Goal: Information Seeking & Learning: Learn about a topic

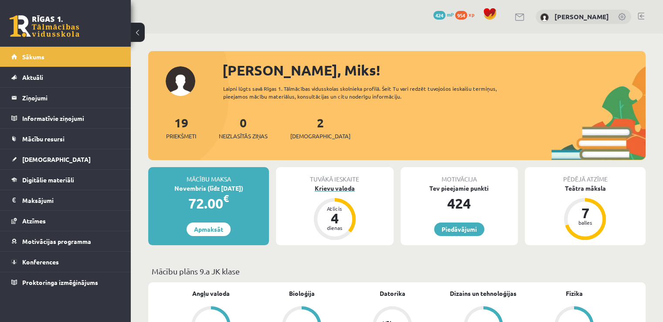
click at [350, 190] on div "Krievu valoda" at bounding box center [334, 187] width 117 height 9
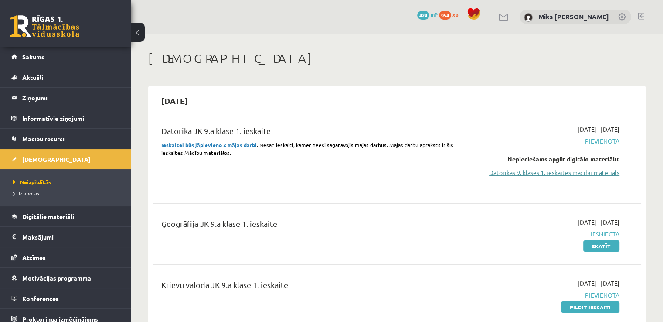
click at [557, 168] on link "Datorikas 9. klases 1. ieskaites mācību materiāls" at bounding box center [547, 172] width 144 height 9
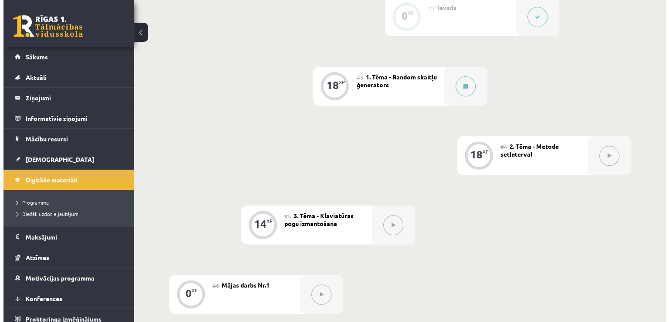
scroll to position [315, 0]
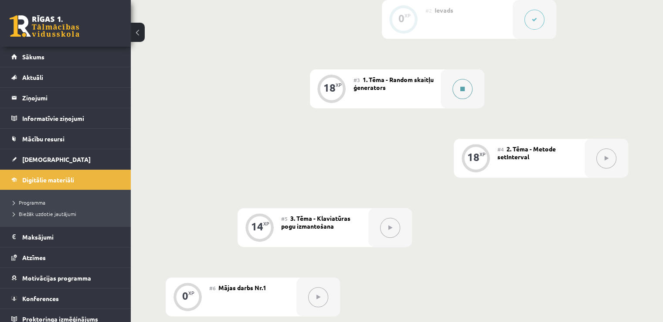
click at [469, 99] on button at bounding box center [462, 89] width 20 height 20
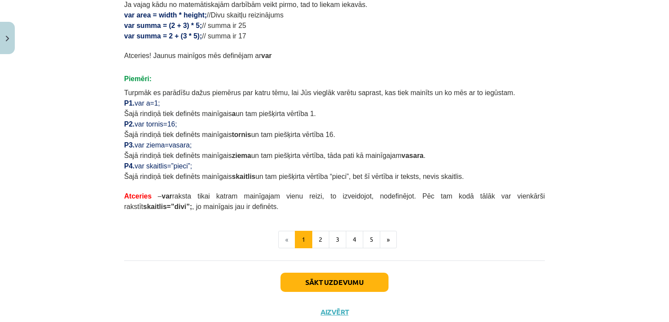
scroll to position [518, 0]
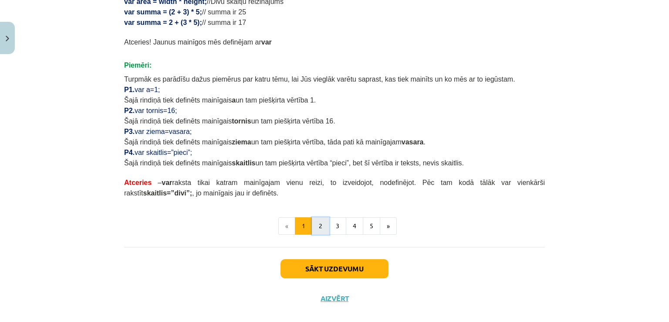
click at [319, 217] on button "2" at bounding box center [320, 225] width 17 height 17
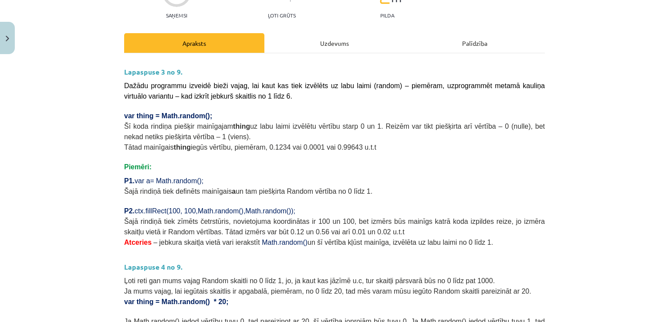
scroll to position [96, 0]
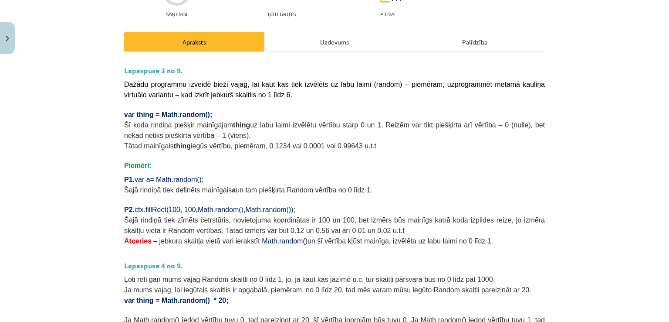
click at [312, 46] on div "Uzdevums" at bounding box center [335, 42] width 140 height 20
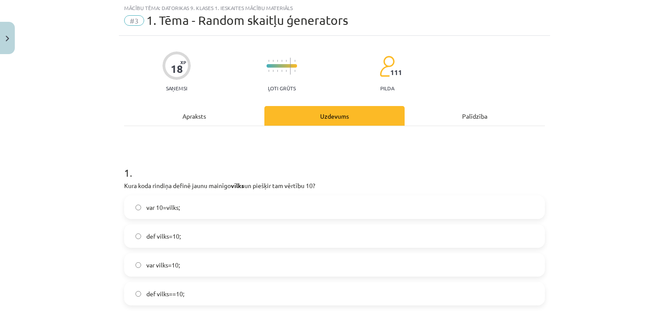
scroll to position [22, 0]
click at [197, 264] on label "var vilks=10;" at bounding box center [334, 265] width 419 height 22
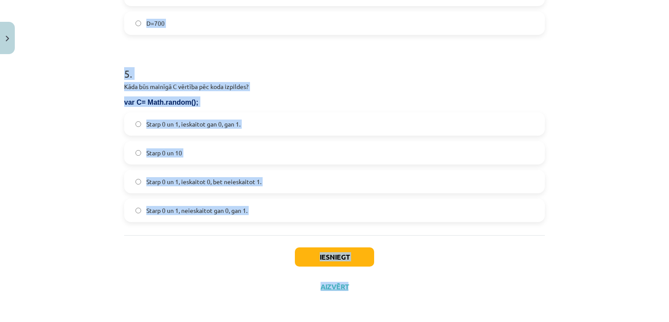
scroll to position [917, 0]
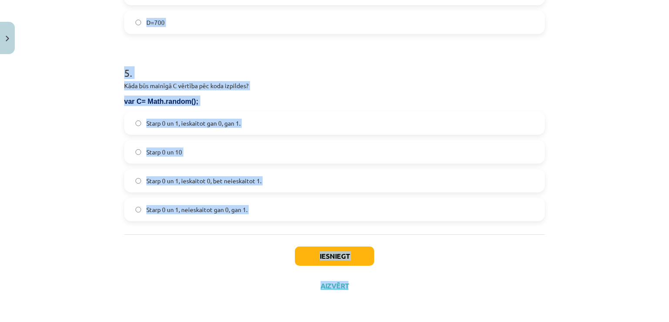
drag, startPoint x: 112, startPoint y: 178, endPoint x: 633, endPoint y: 315, distance: 538.2
click at [633, 315] on div "Mācību tēma: Datorikas 9. klases 1. ieskaites mācību materiāls #3 1. Tēma - Ran…" at bounding box center [334, 161] width 669 height 322
copy div "1 . Kura koda rindiņa definē jaunu mainīgo vilks un piešķir tam vērtību 10? var…"
click at [62, 157] on div "Mācību tēma: Datorikas 9. klases 1. ieskaites mācību materiāls #3 1. Tēma - Ran…" at bounding box center [334, 161] width 669 height 322
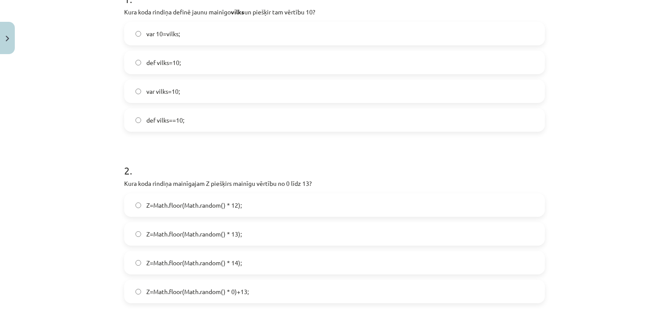
scroll to position [197, 0]
click at [251, 269] on label "Z=Math.floor(Math.random() * 14);" at bounding box center [334, 261] width 419 height 22
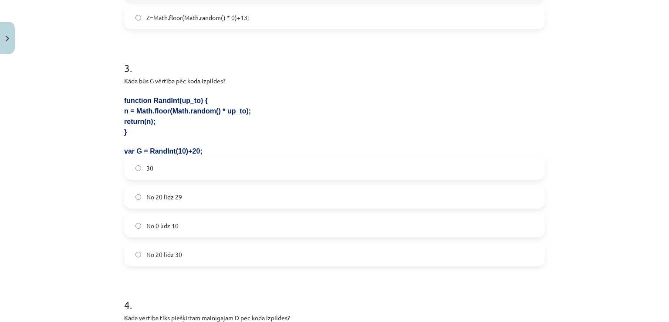
scroll to position [472, 0]
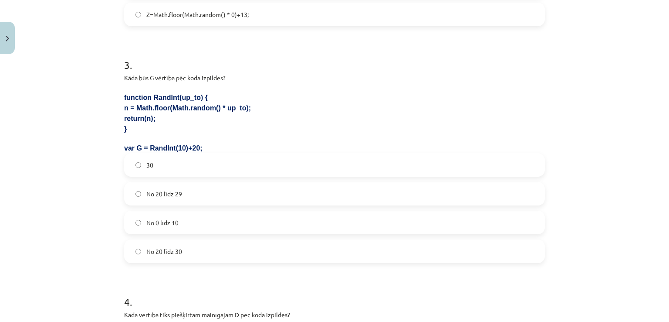
click at [159, 199] on label "No 20 līdz 29" at bounding box center [334, 194] width 419 height 22
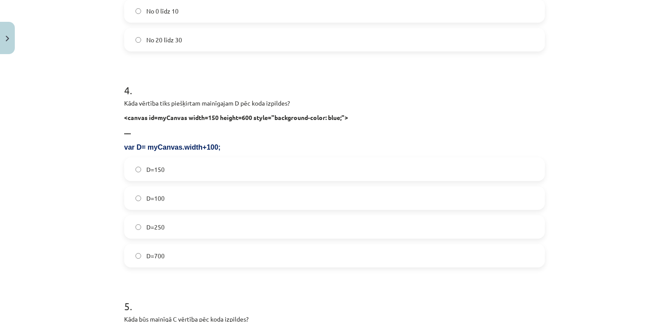
scroll to position [688, 0]
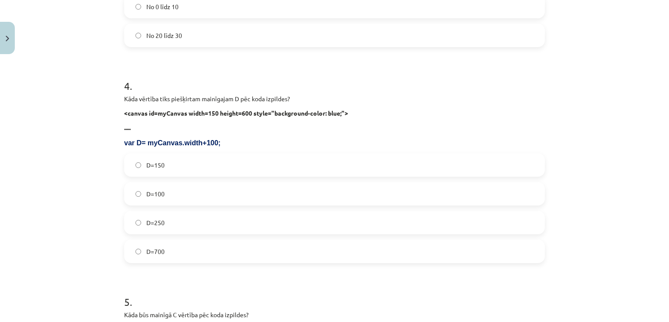
click at [192, 224] on label "D=250" at bounding box center [334, 222] width 419 height 22
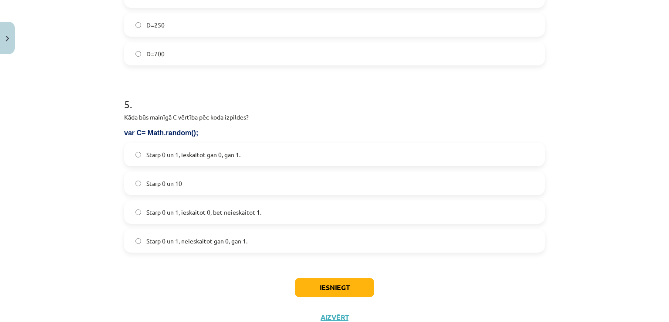
scroll to position [917, 0]
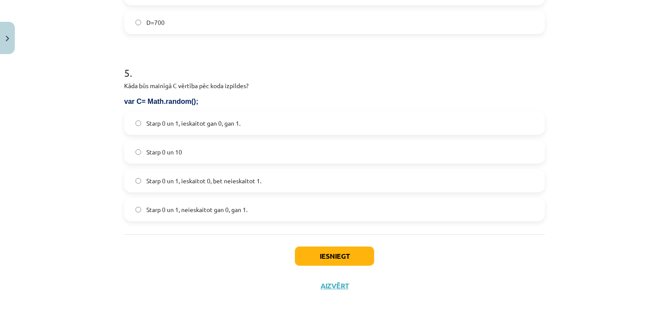
click at [183, 202] on label "Starp 0 un 1, neieskaitot gan 0, gan 1." at bounding box center [334, 209] width 419 height 22
click at [192, 173] on label "Starp 0 un 1, ieskaitot 0, bet neieskaitot 1." at bounding box center [334, 181] width 419 height 22
click at [329, 258] on button "Iesniegt" at bounding box center [334, 255] width 79 height 19
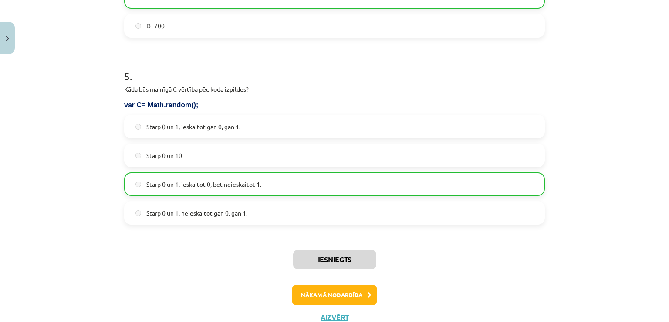
scroll to position [945, 0]
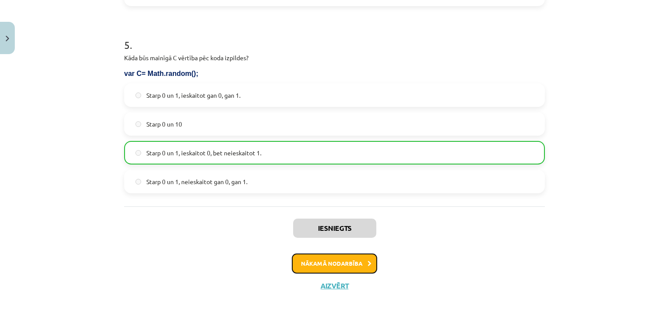
click at [345, 267] on button "Nākamā nodarbība" at bounding box center [334, 263] width 85 height 20
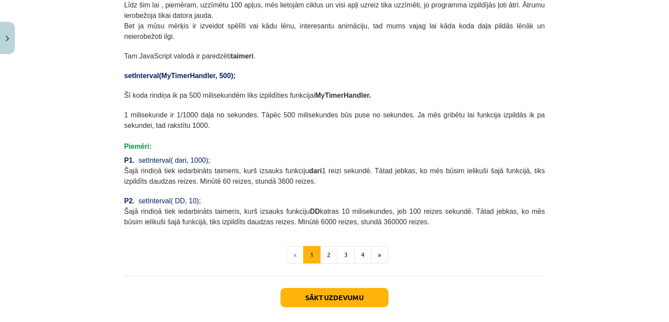
scroll to position [367, 0]
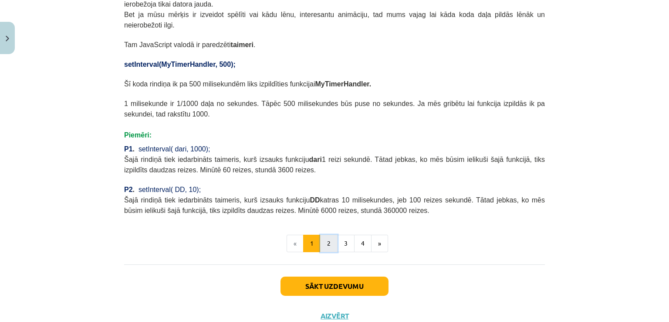
click at [321, 234] on button "2" at bounding box center [328, 242] width 17 height 17
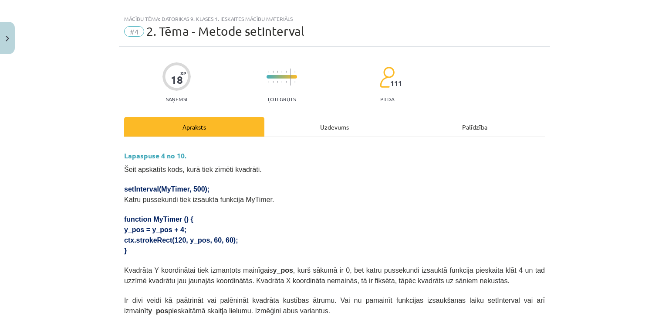
scroll to position [9, 0]
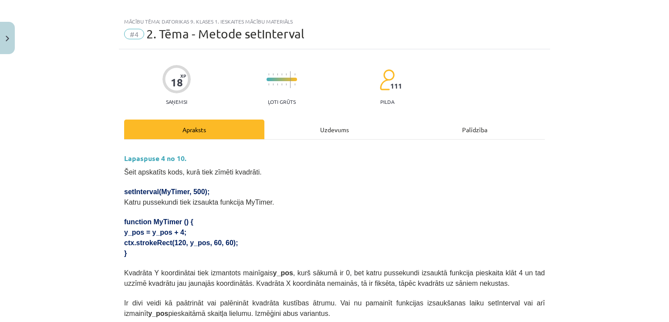
click at [362, 133] on div "Uzdevums" at bounding box center [335, 129] width 140 height 20
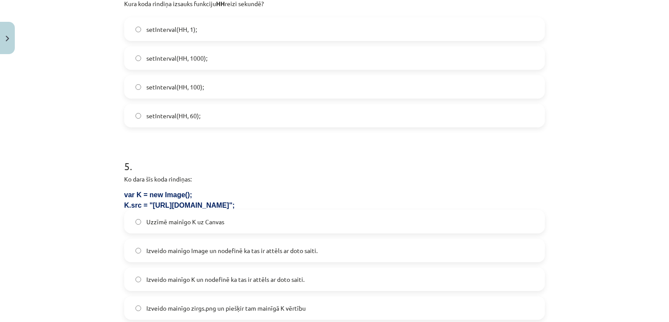
scroll to position [837, 0]
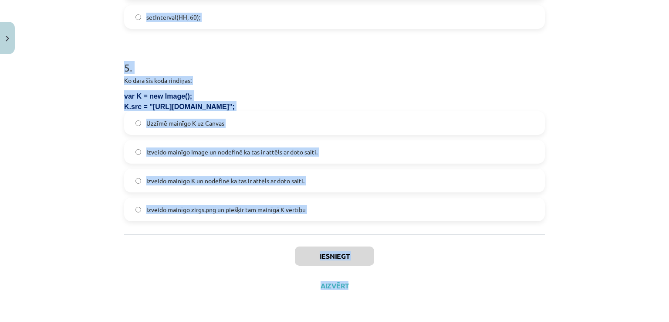
drag, startPoint x: 109, startPoint y: 184, endPoint x: 669, endPoint y: 310, distance: 573.9
click at [669, 310] on div "Mācību tēma: Datorikas 9. klases 1. ieskaites mācību materiāls #4 2. Tēma - Met…" at bounding box center [334, 161] width 669 height 322
copy div "1 . Ko dara šī koda rindiņa? ctx.drawImage(G, 10, 20); Uzzīmē uz Canvas attēlu …"
click at [80, 119] on div "Mācību tēma: Datorikas 9. klases 1. ieskaites mācību materiāls #4 2. Tēma - Met…" at bounding box center [334, 161] width 669 height 322
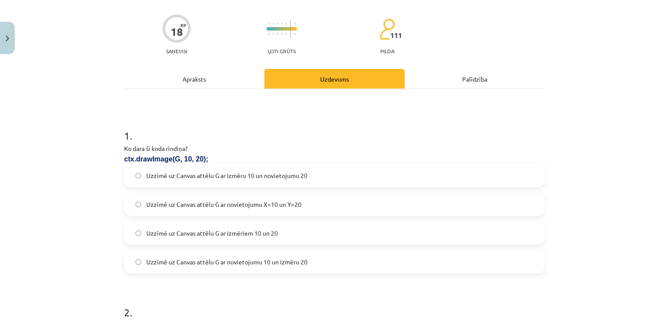
scroll to position [61, 0]
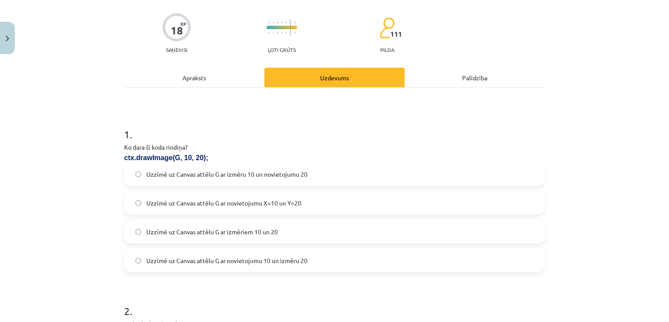
click at [183, 81] on div "Apraksts" at bounding box center [194, 78] width 140 height 20
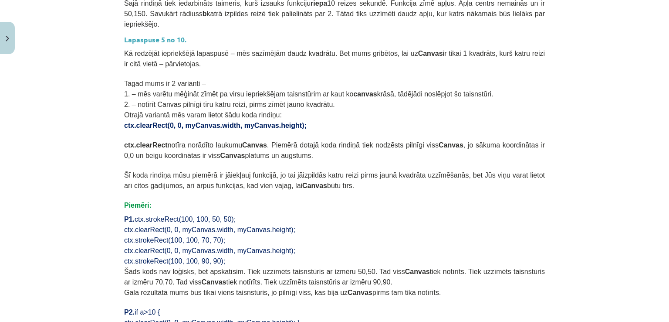
scroll to position [0, 0]
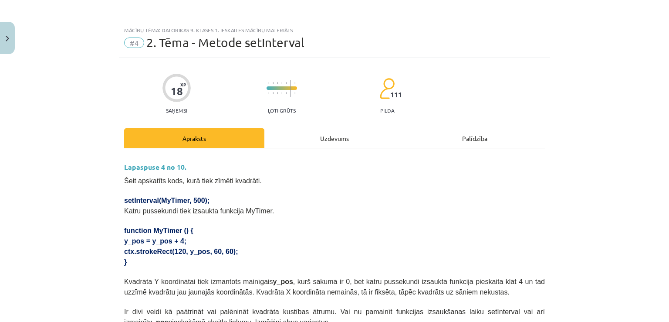
click at [317, 136] on div "Uzdevums" at bounding box center [335, 138] width 140 height 20
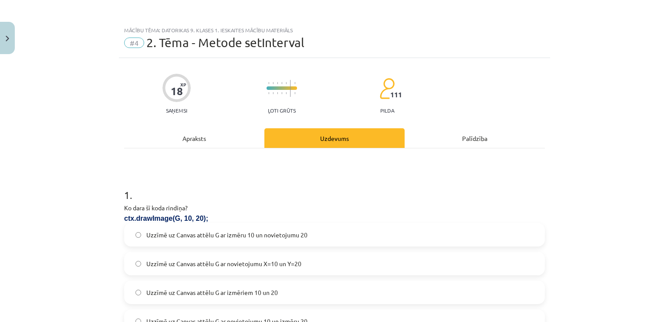
scroll to position [22, 0]
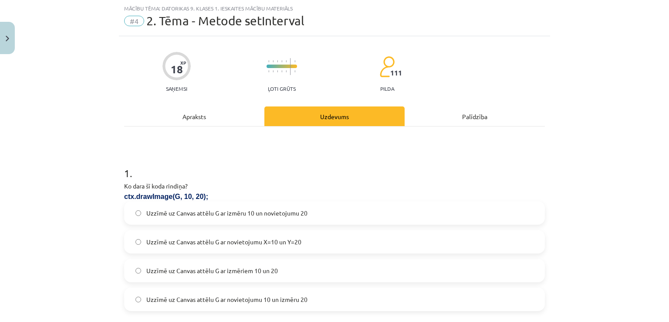
click at [272, 241] on span "Uzzīmē uz Canvas attēlu G ar novietojumu X=10 un Y=20" at bounding box center [223, 241] width 155 height 9
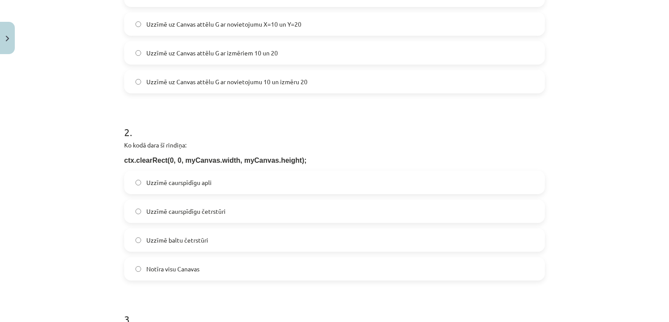
scroll to position [241, 0]
click at [216, 201] on label "Uzzīmē caurspīdīgu četrstūri" at bounding box center [334, 210] width 419 height 22
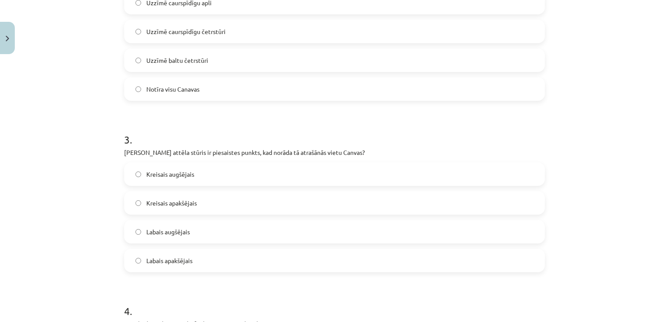
scroll to position [422, 0]
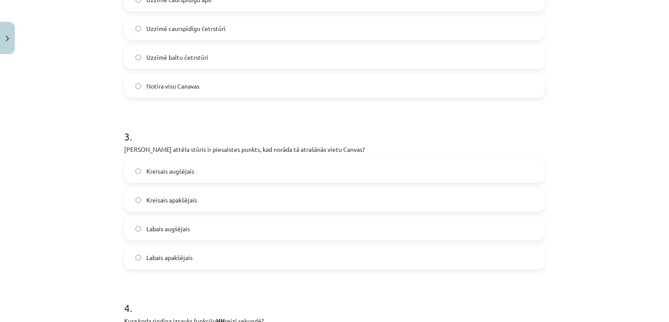
click at [192, 195] on span "Kreisais apakšējais" at bounding box center [171, 199] width 51 height 9
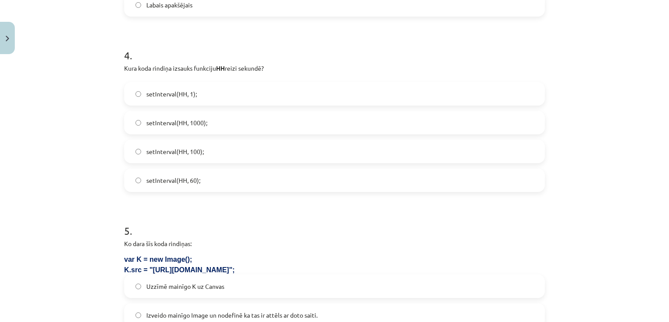
scroll to position [676, 0]
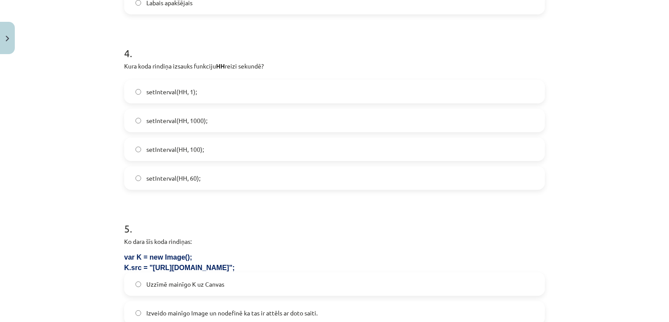
click at [181, 153] on span "setInterval(HH, 100);" at bounding box center [175, 149] width 58 height 9
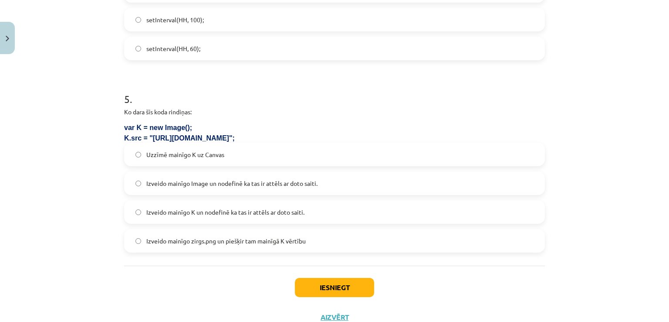
scroll to position [823, 0]
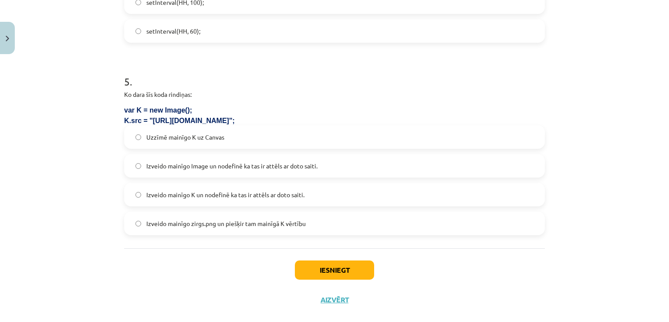
click at [234, 164] on span "Izveido mainīgo Image un nodefinē ka tas ir attēls ar doto saiti." at bounding box center [231, 165] width 171 height 9
click at [310, 260] on button "Iesniegt" at bounding box center [334, 269] width 79 height 19
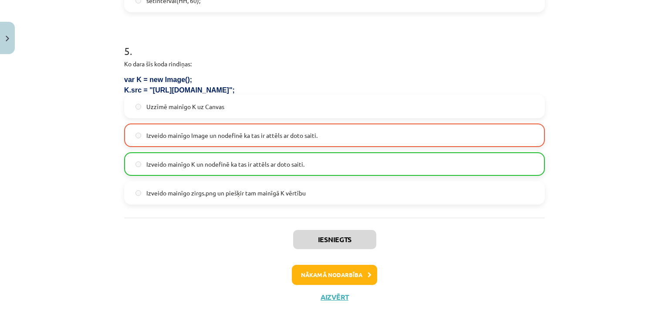
scroll to position [865, 0]
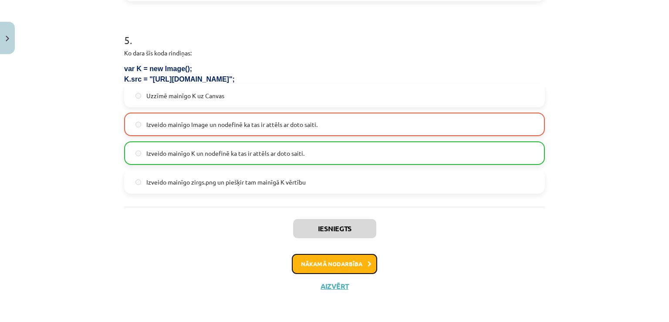
click at [347, 268] on button "Nākamā nodarbība" at bounding box center [334, 264] width 85 height 20
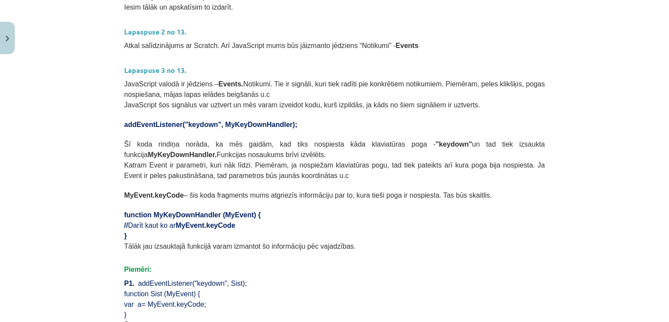
scroll to position [518, 0]
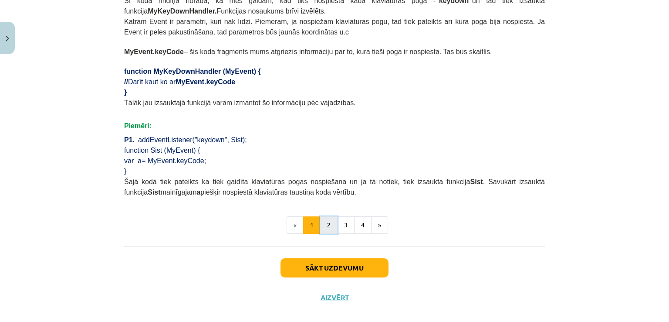
click at [328, 216] on button "2" at bounding box center [328, 224] width 17 height 17
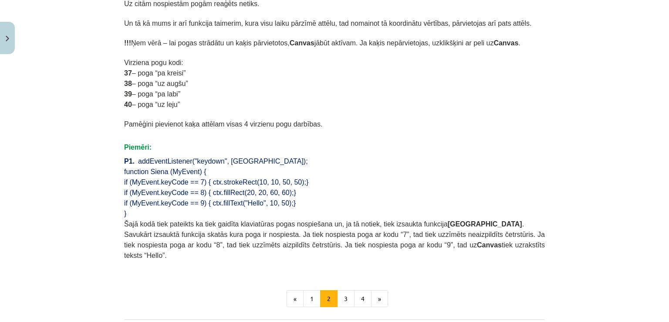
scroll to position [528, 0]
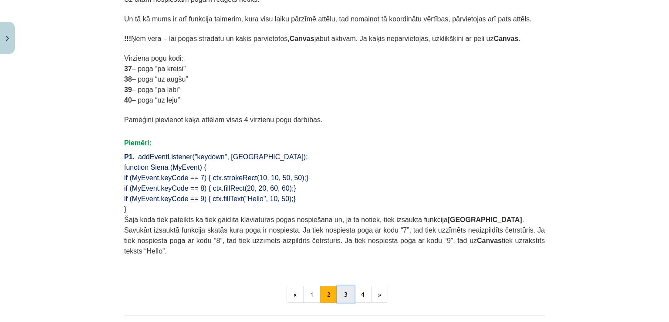
click at [343, 285] on button "3" at bounding box center [345, 293] width 17 height 17
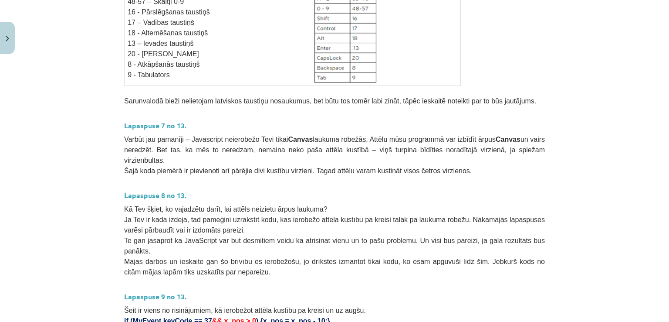
scroll to position [266, 0]
